Goal: Find specific page/section: Find specific page/section

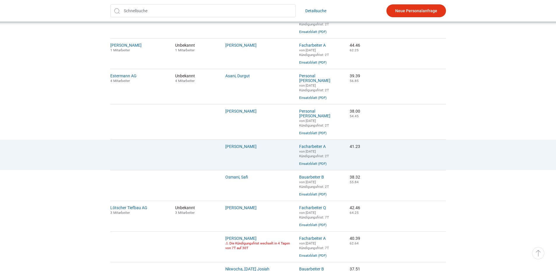
scroll to position [175, 0]
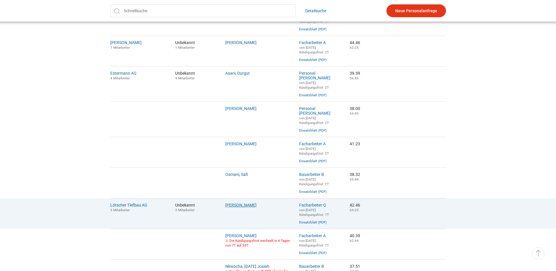
click at [238, 205] on link "Doghman, Karim" at bounding box center [240, 205] width 31 height 5
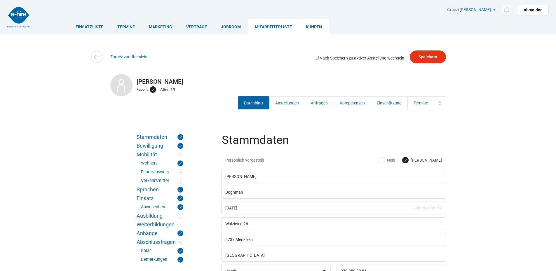
click at [308, 29] on link "Kunden" at bounding box center [314, 26] width 30 height 15
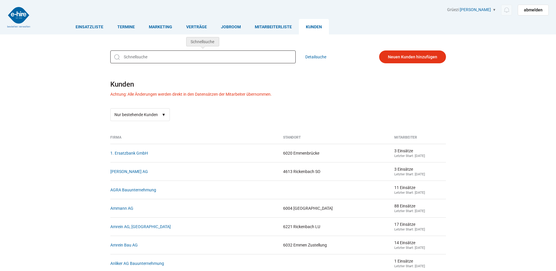
click at [131, 61] on input "text" at bounding box center [202, 56] width 185 height 13
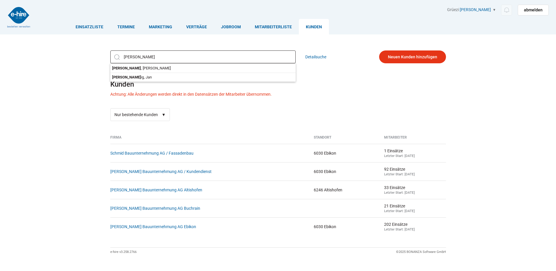
type input "schmid"
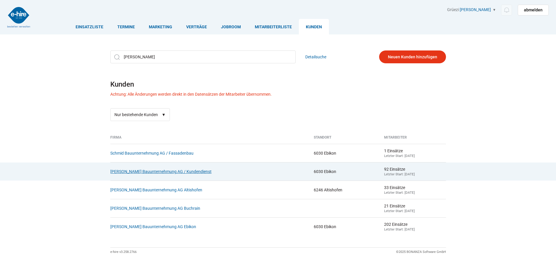
click at [160, 172] on link "[PERSON_NAME] Bauunternehmung AG / Kundendienst" at bounding box center [160, 171] width 101 height 5
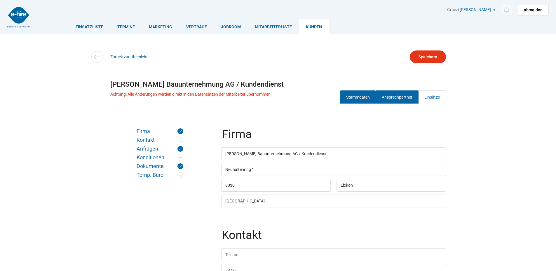
click at [390, 95] on link "Ansprechpartner" at bounding box center [397, 96] width 43 height 13
